Goal: Complete application form

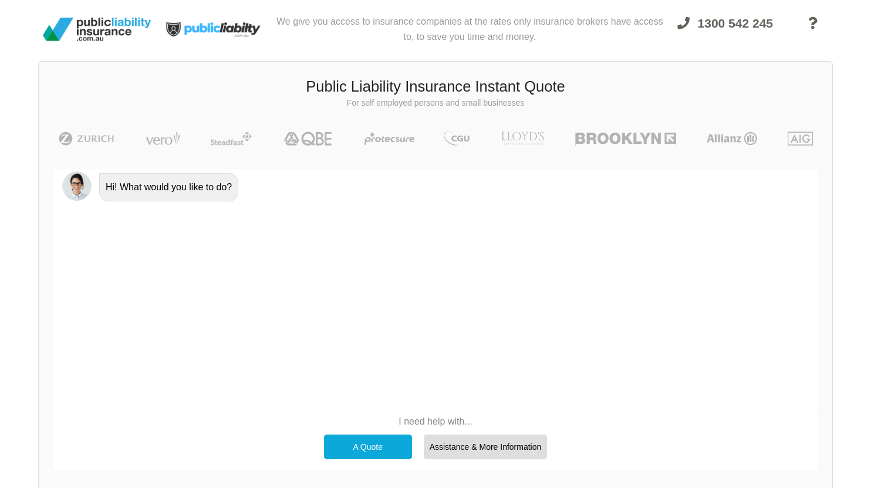
scroll to position [82, 0]
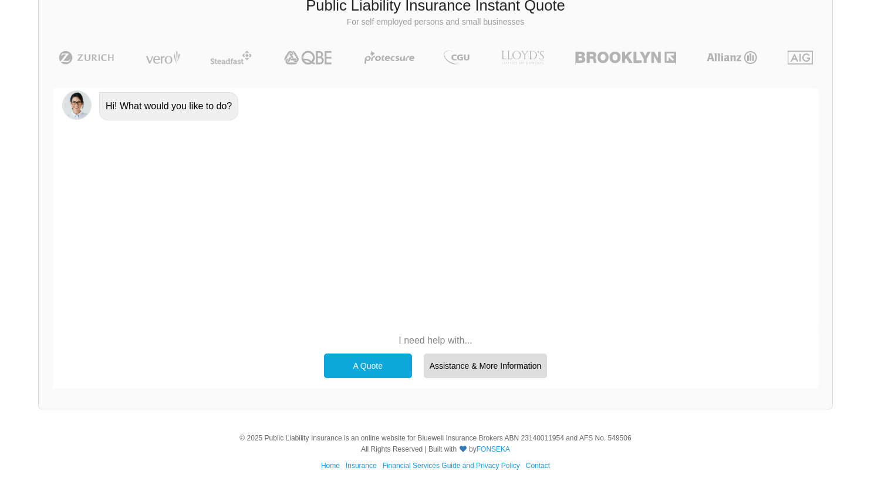
click at [360, 370] on div "A Quote" at bounding box center [368, 365] width 88 height 25
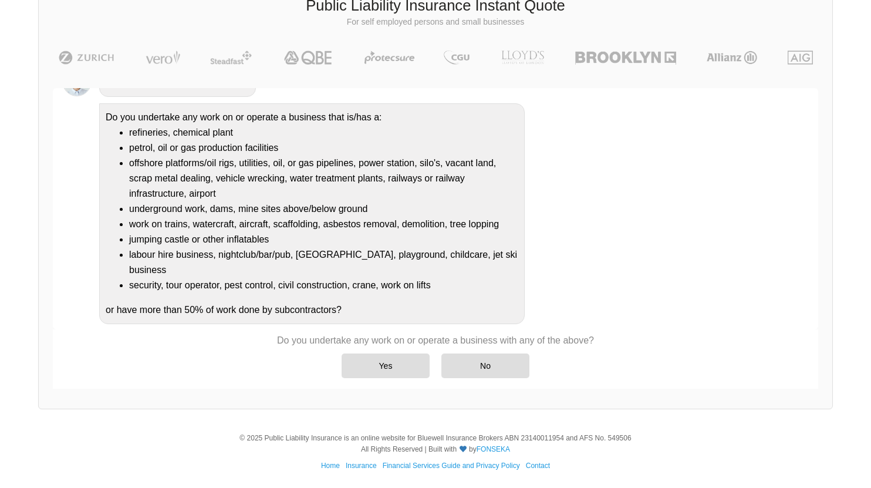
scroll to position [101, 0]
click at [493, 362] on div "No" at bounding box center [485, 365] width 88 height 25
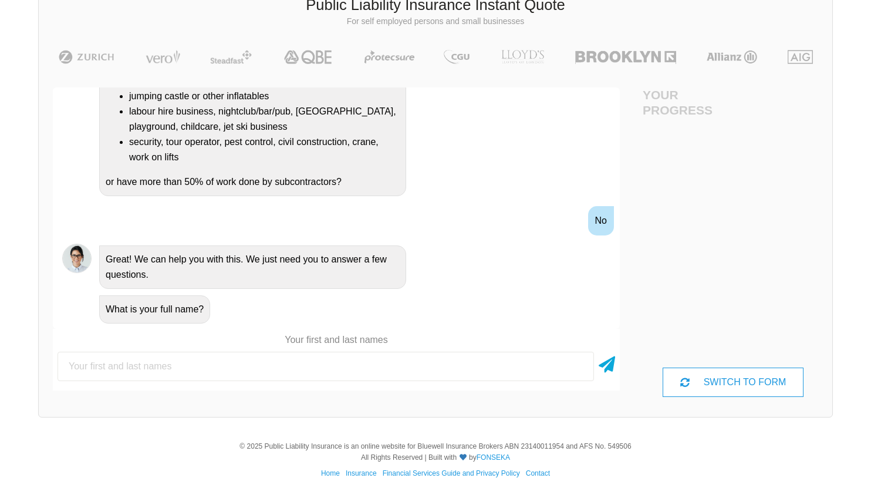
scroll to position [259, 0]
click at [265, 365] on input "text" at bounding box center [326, 366] width 537 height 29
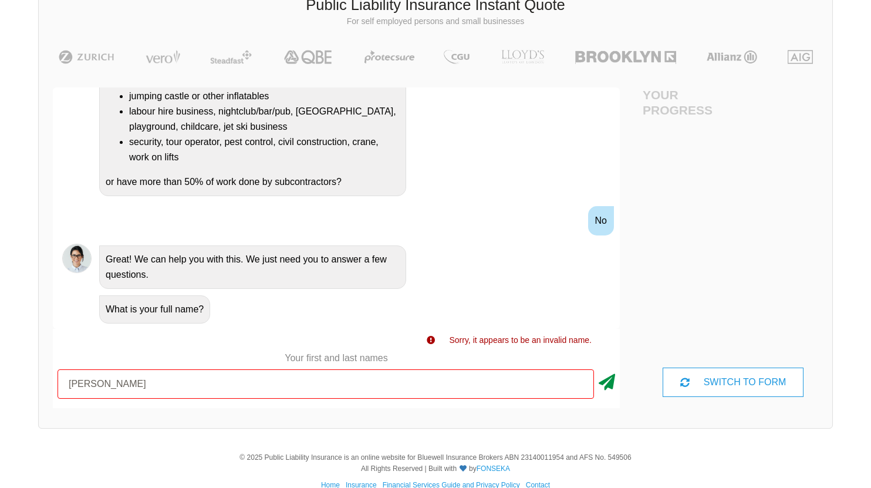
click at [611, 388] on icon at bounding box center [607, 379] width 16 height 21
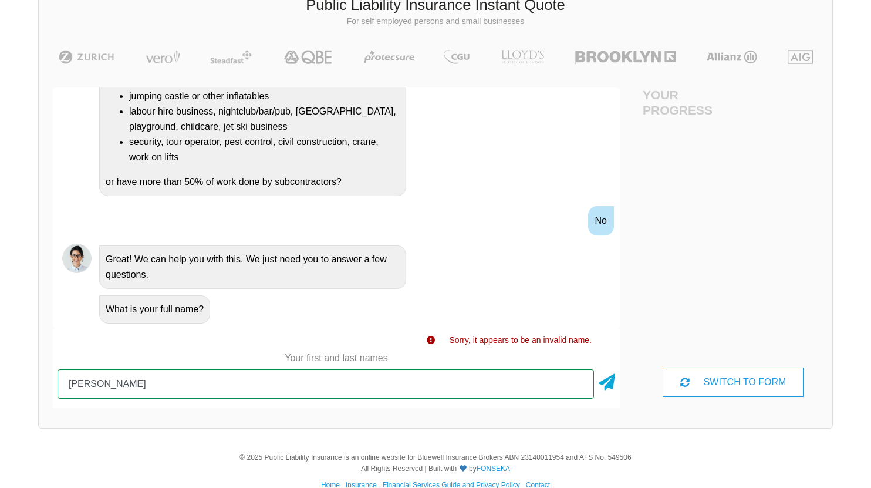
click at [123, 387] on input "[PERSON_NAME]" at bounding box center [326, 383] width 537 height 29
type input "[PERSON_NAME] [PERSON_NAME]"
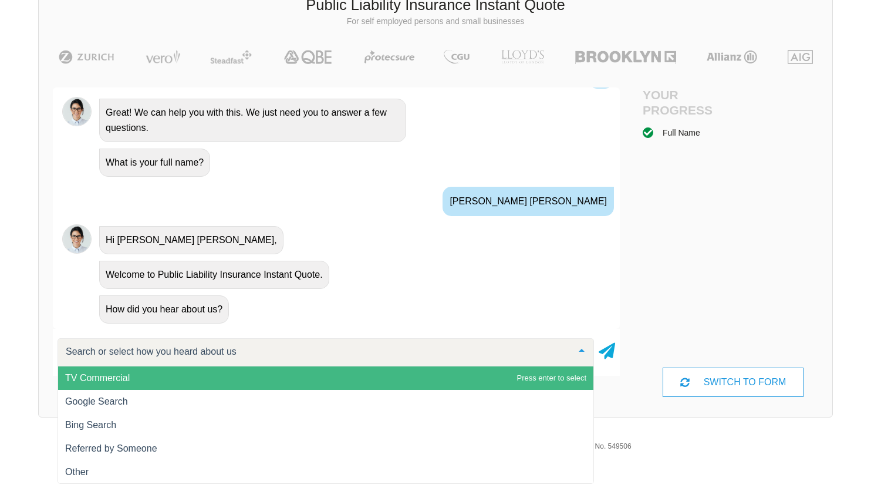
scroll to position [406, 0]
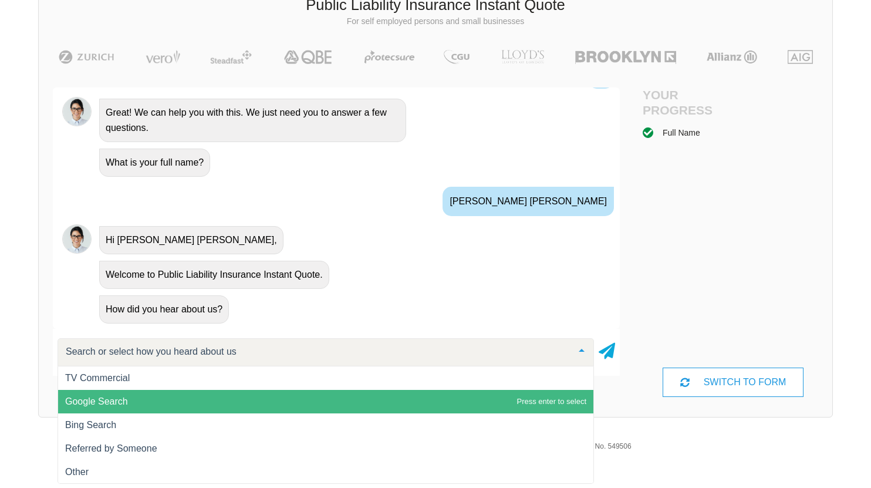
click at [130, 409] on span "Google Search" at bounding box center [325, 401] width 535 height 23
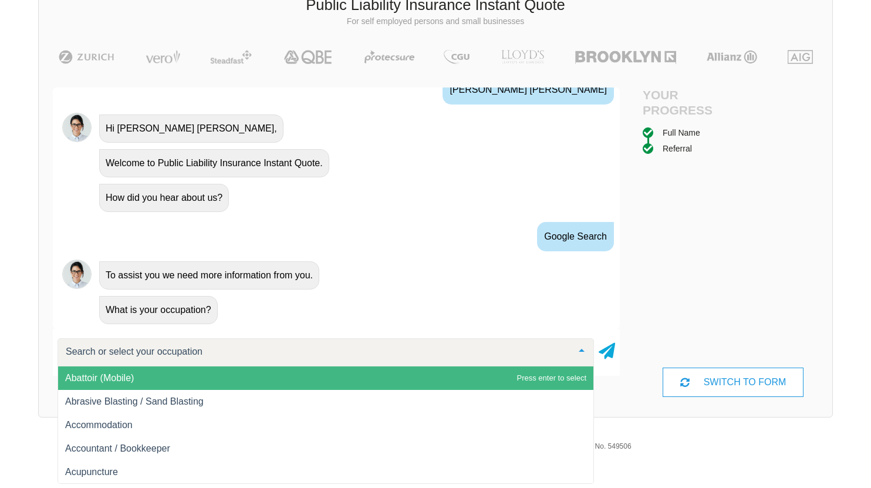
scroll to position [518, 0]
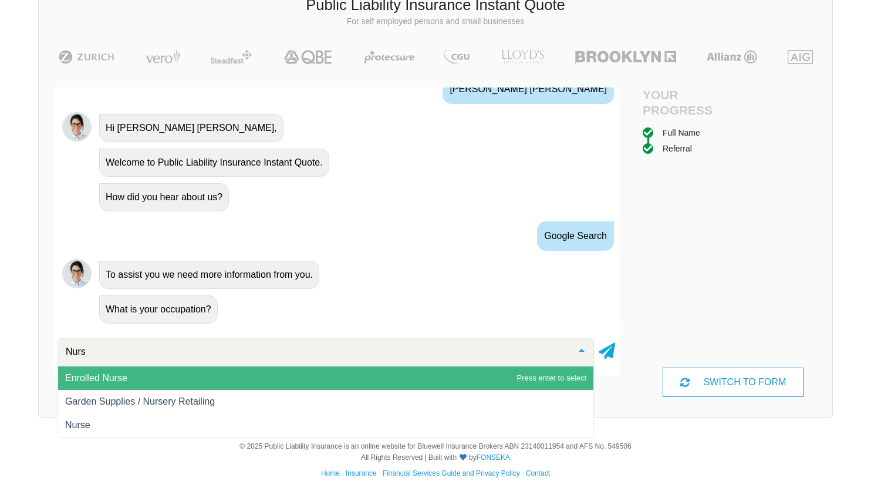
type input "Nurse"
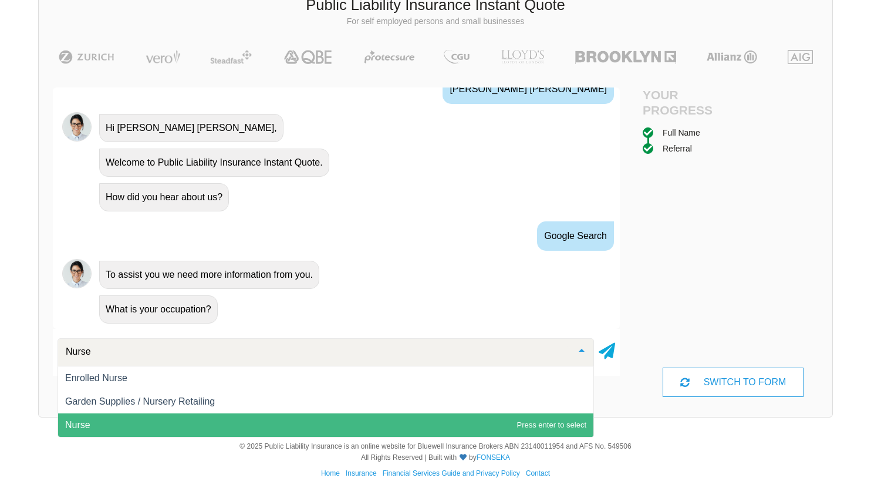
click at [166, 430] on span "Nurse" at bounding box center [325, 424] width 535 height 23
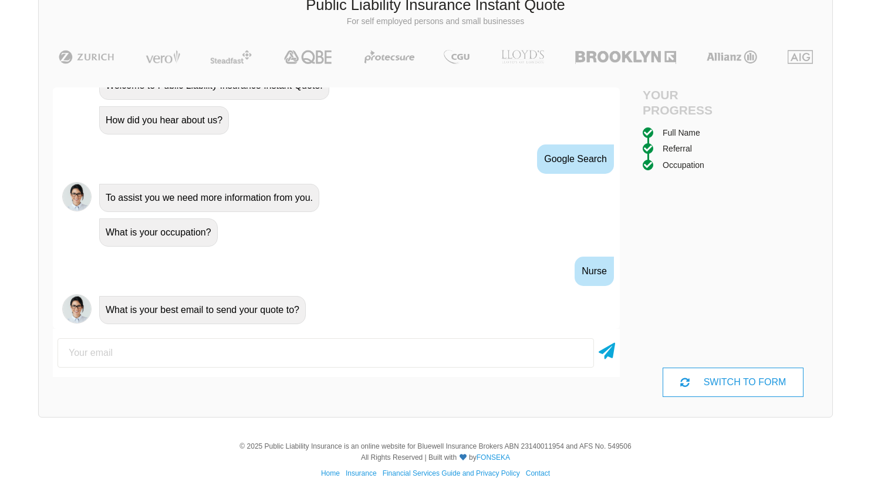
scroll to position [595, 0]
type input "[EMAIL_ADDRESS][DOMAIN_NAME]"
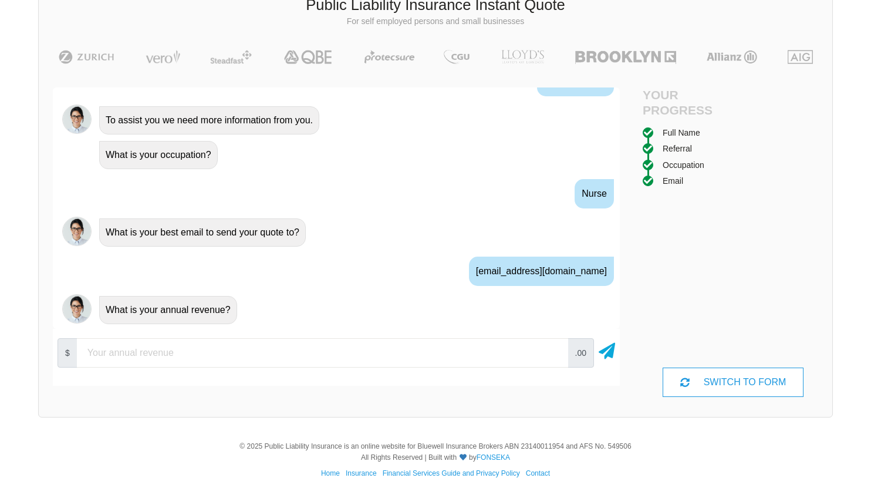
scroll to position [673, 0]
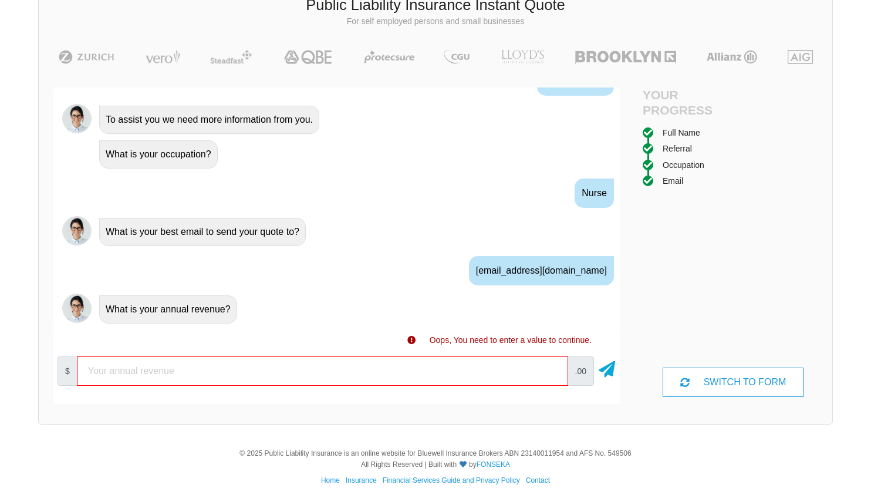
click at [195, 361] on input "number" at bounding box center [322, 370] width 491 height 29
type input "50"
type input "5"
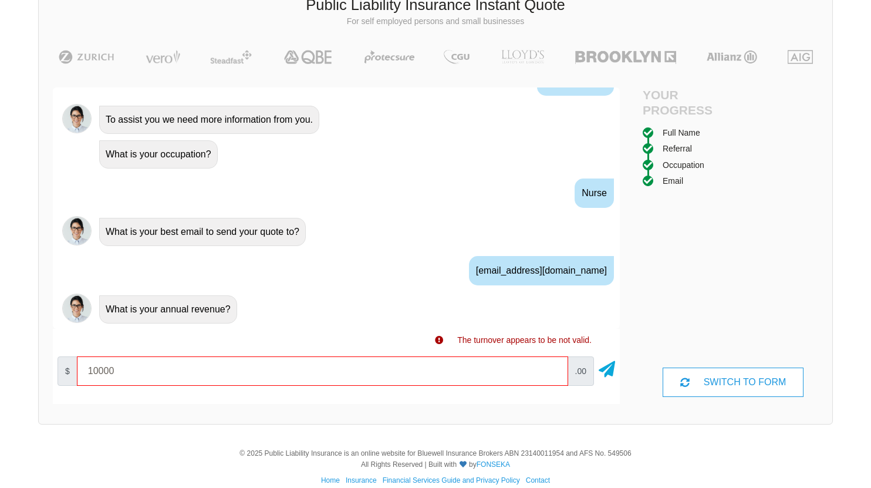
click at [554, 373] on input "10000" at bounding box center [322, 370] width 491 height 29
click at [551, 369] on input "20000" at bounding box center [322, 370] width 491 height 29
click at [551, 369] on input "30000" at bounding box center [322, 370] width 491 height 29
click at [551, 369] on input "40000" at bounding box center [322, 370] width 491 height 29
type input "50000"
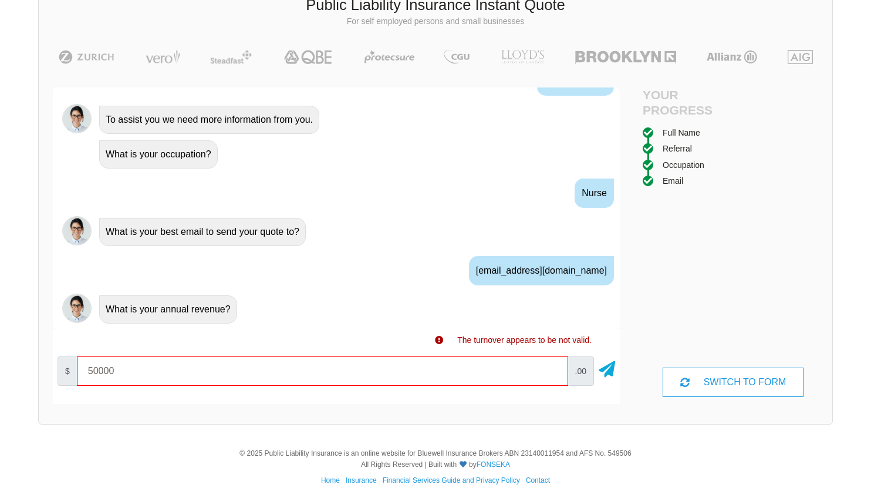
click at [551, 369] on input "50000" at bounding box center [322, 370] width 491 height 29
click at [606, 376] on icon at bounding box center [607, 366] width 16 height 21
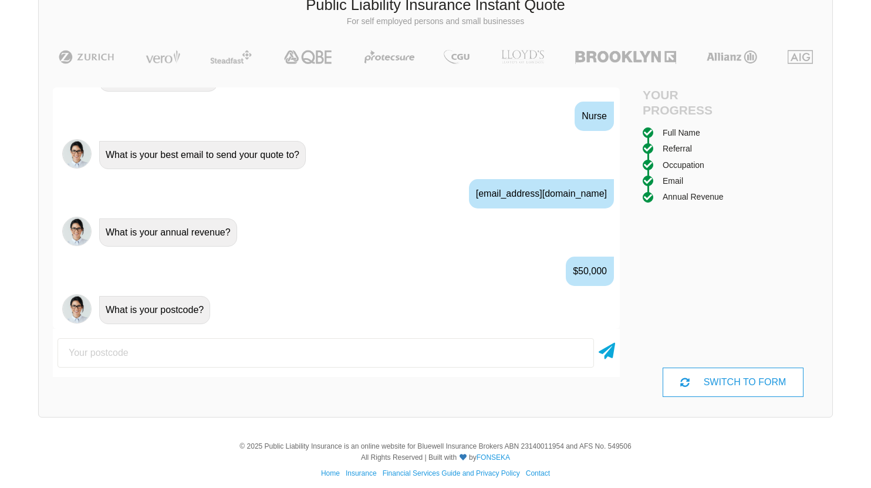
scroll to position [750, 0]
type input "4218"
click at [609, 357] on icon at bounding box center [607, 348] width 16 height 21
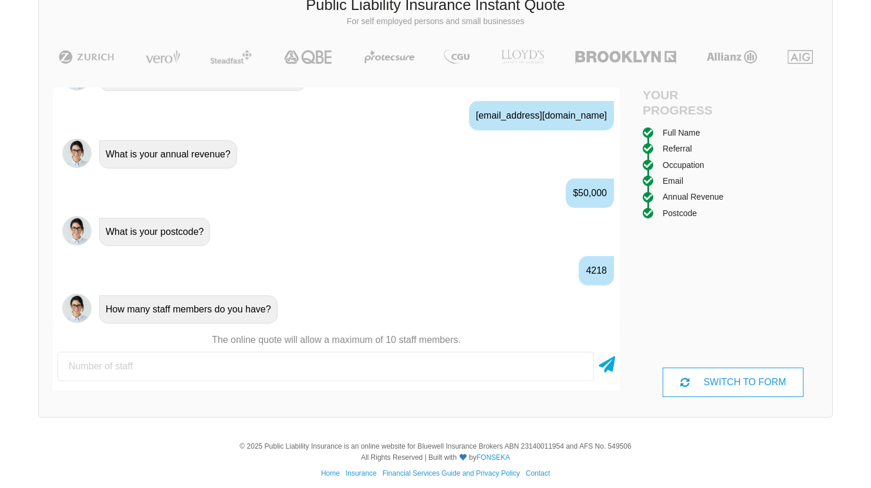
scroll to position [828, 0]
type input "1"
click at [611, 364] on icon at bounding box center [607, 362] width 16 height 21
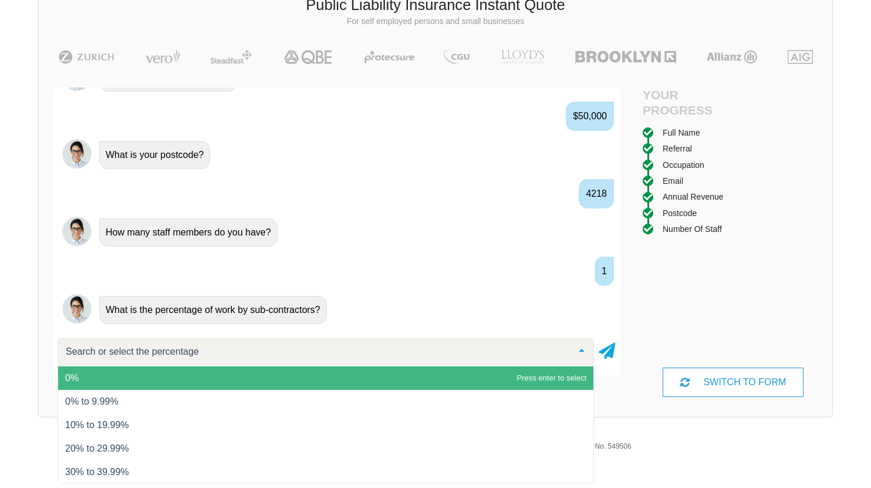
scroll to position [905, 0]
click at [487, 378] on span "0%" at bounding box center [325, 377] width 535 height 23
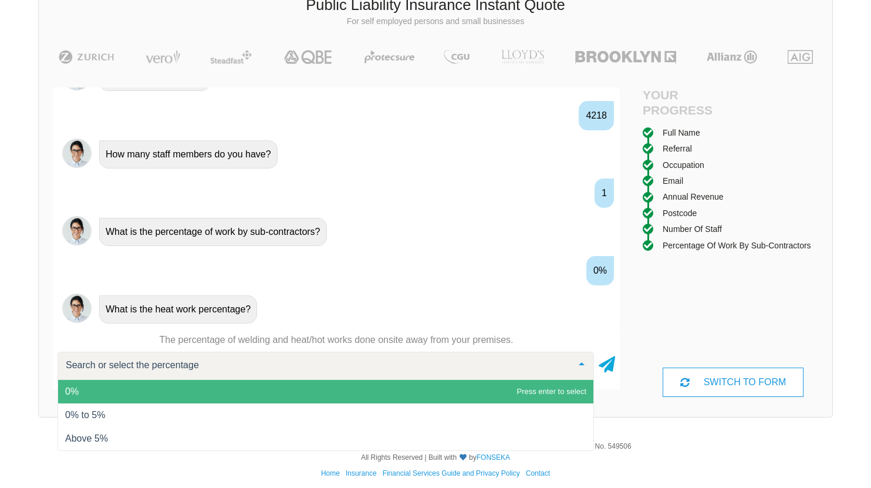
scroll to position [983, 0]
click at [474, 393] on span "0%" at bounding box center [325, 391] width 535 height 23
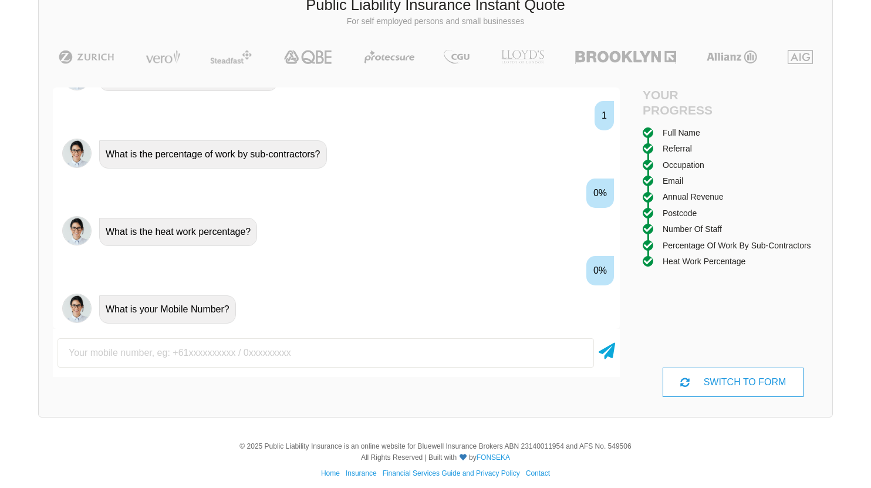
scroll to position [1060, 0]
type input "0432407732"
click at [605, 354] on icon at bounding box center [607, 348] width 16 height 21
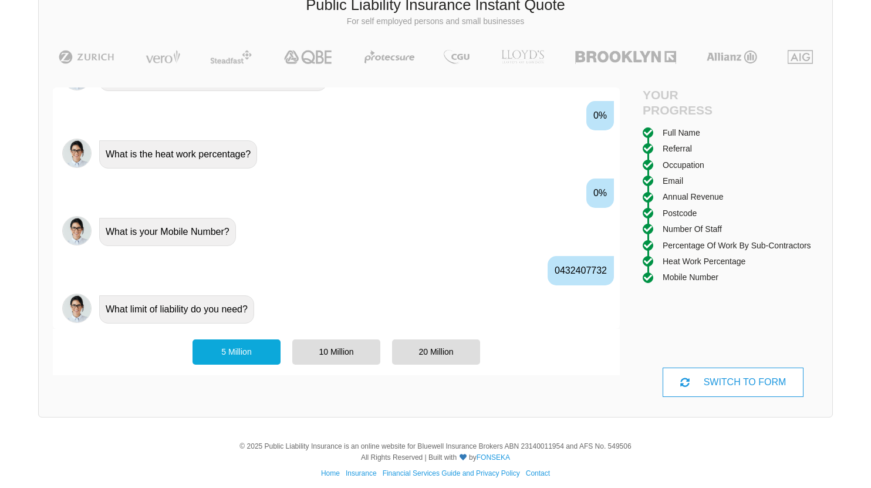
scroll to position [1138, 0]
click at [456, 353] on div "20 Million" at bounding box center [436, 351] width 88 height 25
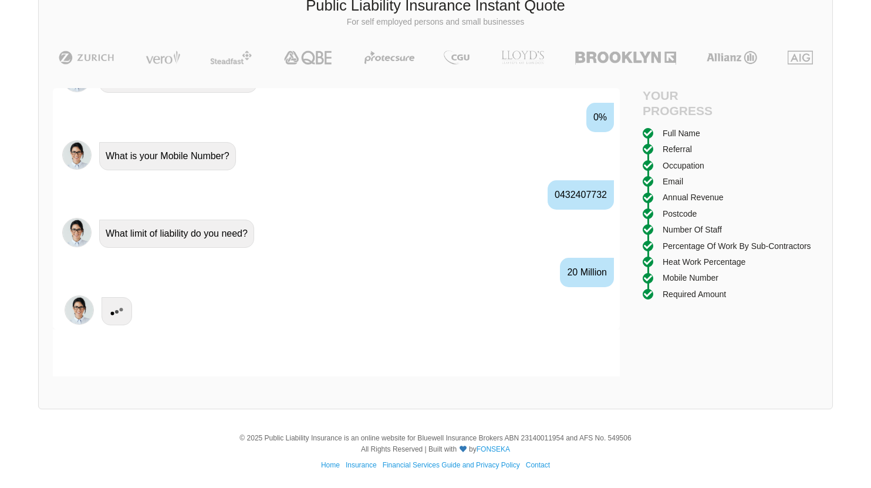
scroll to position [1193, 0]
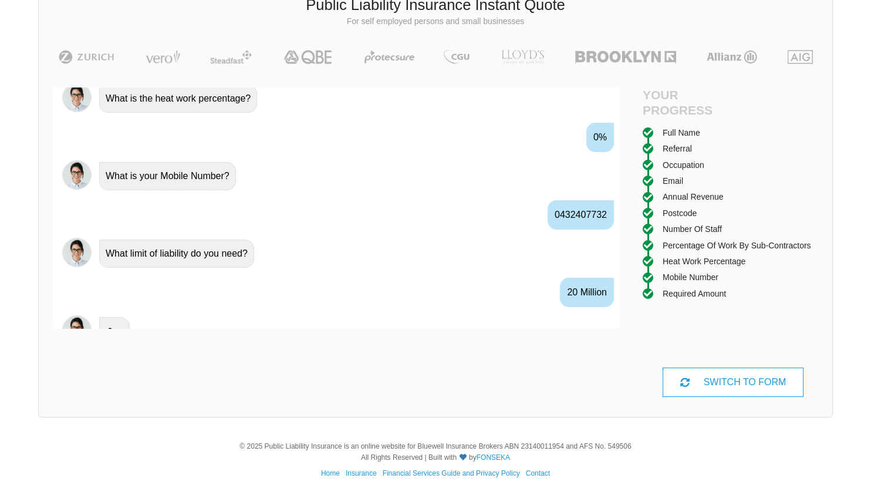
click at [456, 353] on div "Hi! What would you like to do? A Quote No problem, we can help with that, Do yo…" at bounding box center [336, 241] width 567 height 309
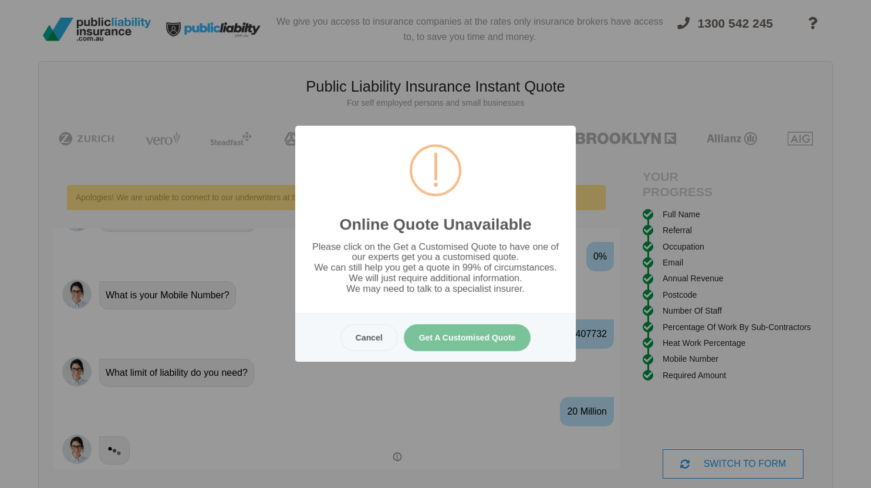
scroll to position [2, 0]
click at [439, 337] on button "Get A Customised Quote" at bounding box center [467, 337] width 127 height 27
